Goal: Task Accomplishment & Management: Use online tool/utility

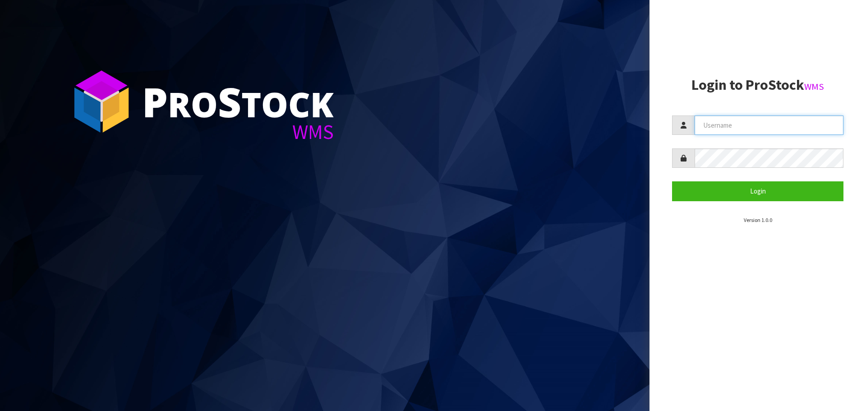
click at [712, 126] on input "text" at bounding box center [768, 124] width 149 height 19
type input "PACIFICBIOLOGICS"
click at [672, 181] on button "Login" at bounding box center [757, 190] width 171 height 19
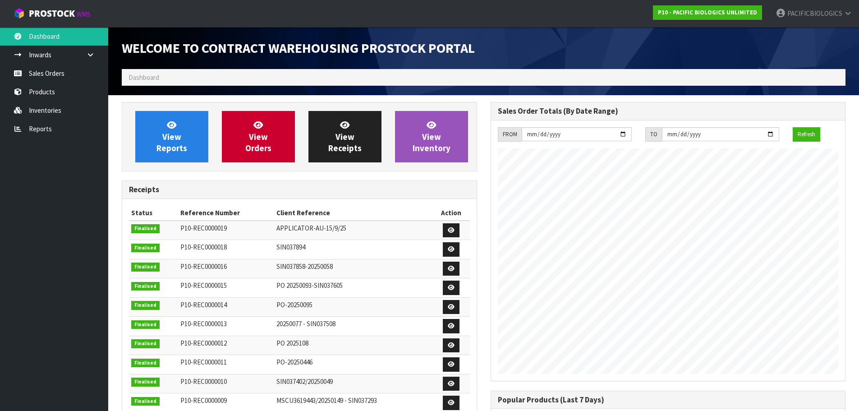
scroll to position [500, 368]
click at [63, 80] on link "Sales Orders" at bounding box center [54, 73] width 108 height 18
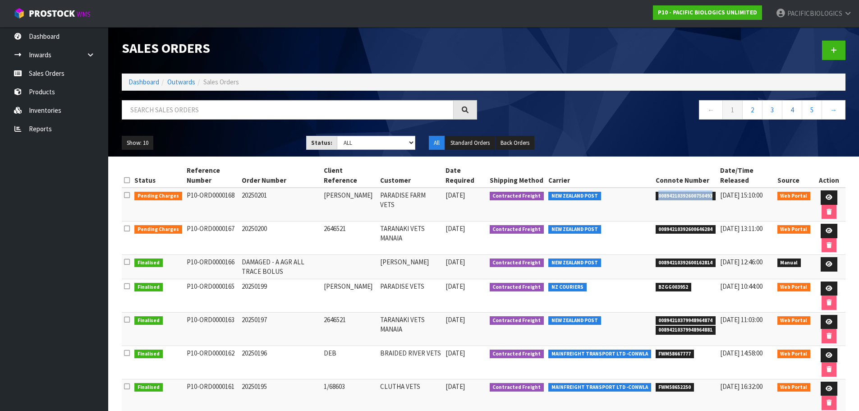
drag, startPoint x: 709, startPoint y: 195, endPoint x: 642, endPoint y: 195, distance: 66.7
click at [642, 195] on tr "Pending Charges P10-ORD0000168 20250201 [PERSON_NAME][GEOGRAPHIC_DATA] VETS [DA…" at bounding box center [484, 205] width 724 height 34
copy tr "00894210392600750493"
click at [708, 200] on span "00894210392600750493" at bounding box center [686, 196] width 60 height 9
drag, startPoint x: 709, startPoint y: 198, endPoint x: 656, endPoint y: 199, distance: 52.8
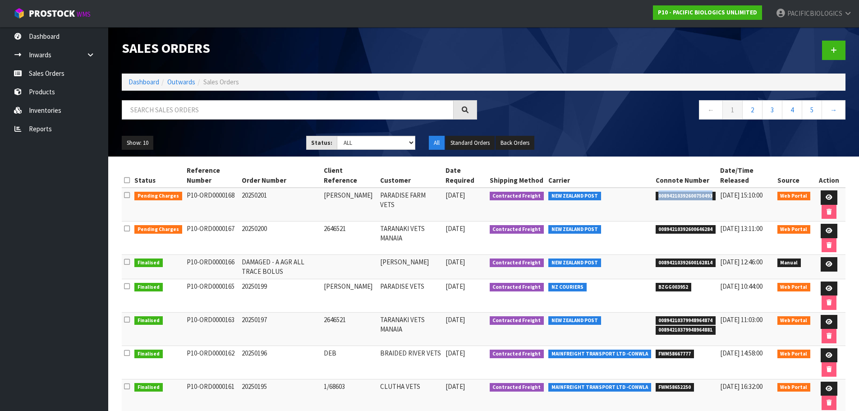
click at [656, 199] on span "00894210392600750493" at bounding box center [686, 196] width 60 height 9
copy span "00894210392600750493"
click at [50, 129] on link "Reports" at bounding box center [54, 128] width 108 height 18
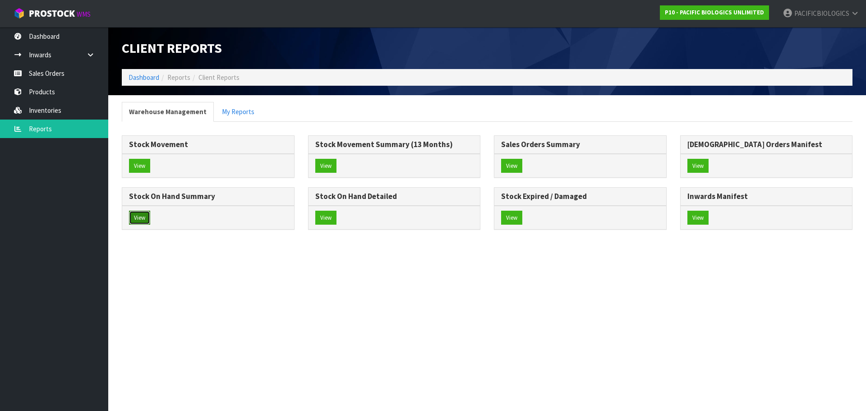
click at [150, 219] on button "View" at bounding box center [139, 218] width 21 height 14
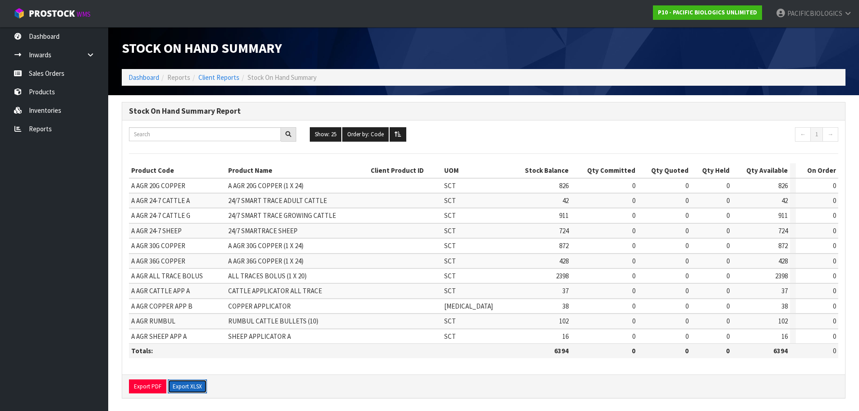
click at [187, 387] on button "Export XLSX" at bounding box center [187, 386] width 39 height 14
